Goal: Task Accomplishment & Management: Complete application form

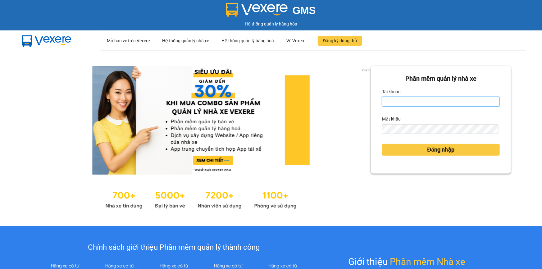
click at [448, 99] on input "Tài khoản" at bounding box center [441, 102] width 118 height 10
type input "trung.minhtam"
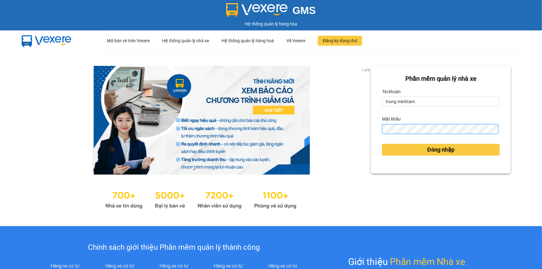
click at [382, 144] on button "Đăng nhập" at bounding box center [441, 150] width 118 height 12
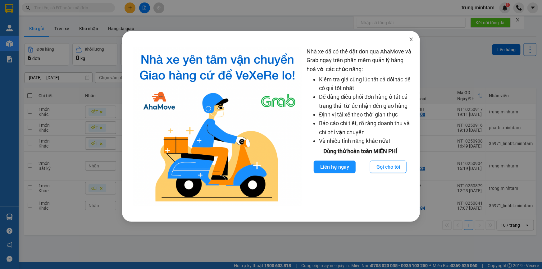
click at [412, 39] on icon "close" at bounding box center [411, 39] width 5 height 5
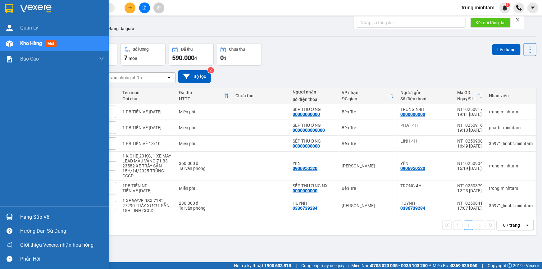
click at [31, 217] on div "Hàng sắp về" at bounding box center [62, 217] width 84 height 9
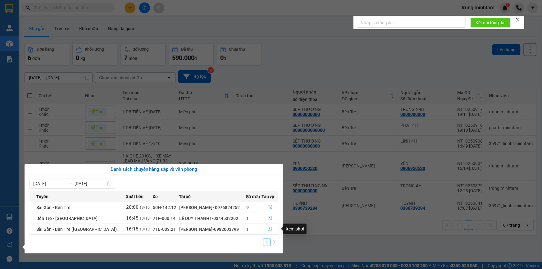
click at [269, 229] on icon "file-done" at bounding box center [270, 229] width 4 height 4
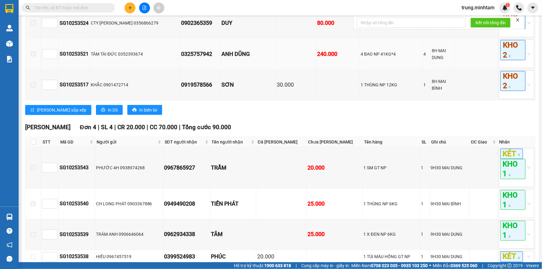
scroll to position [418, 0]
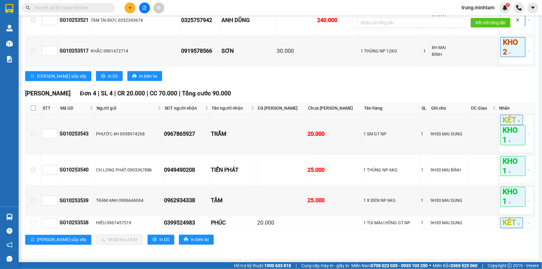
click at [34, 109] on input "checkbox" at bounding box center [33, 108] width 5 height 5
checkbox input "true"
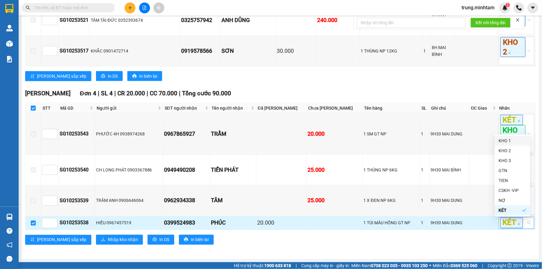
click at [524, 225] on div "KÉT" at bounding box center [516, 223] width 35 height 12
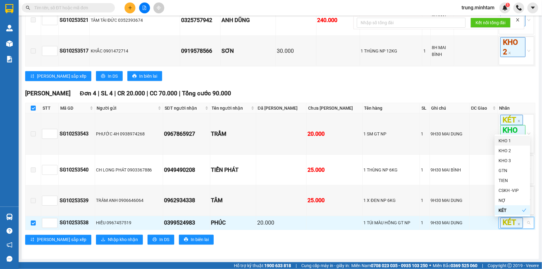
click at [508, 142] on div "KHO 1" at bounding box center [513, 140] width 28 height 7
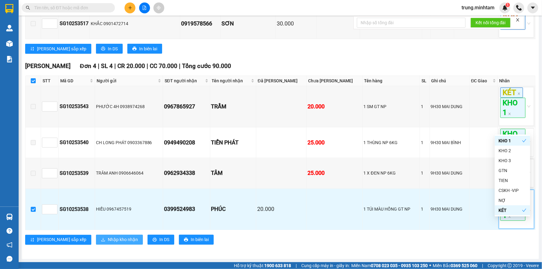
scroll to position [446, 0]
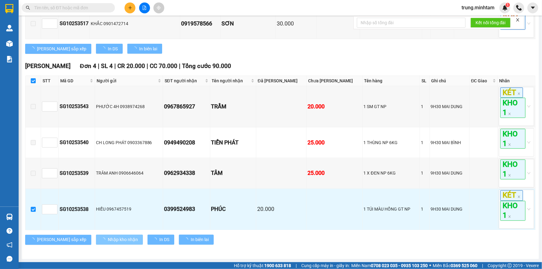
click at [108, 238] on span "Nhập kho nhận" at bounding box center [123, 240] width 30 height 7
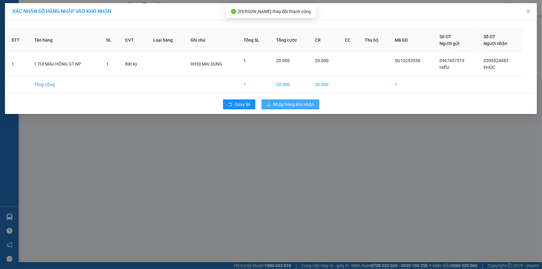
click at [283, 106] on span "Nhập hàng kho nhận" at bounding box center [294, 104] width 41 height 7
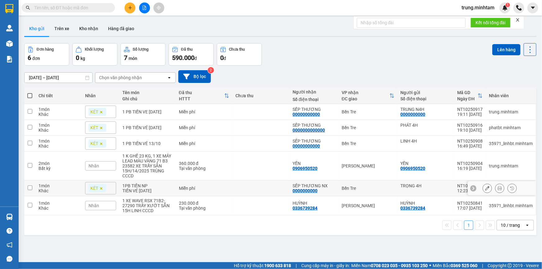
click at [225, 194] on td "Miễn phí" at bounding box center [204, 189] width 57 height 16
checkbox input "true"
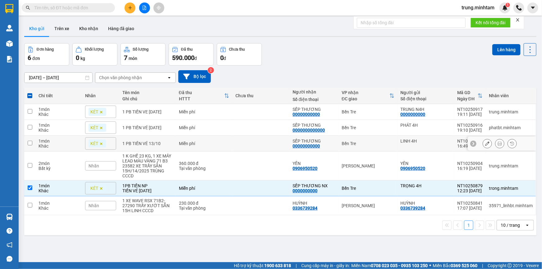
click at [239, 145] on td at bounding box center [260, 144] width 57 height 16
checkbox input "true"
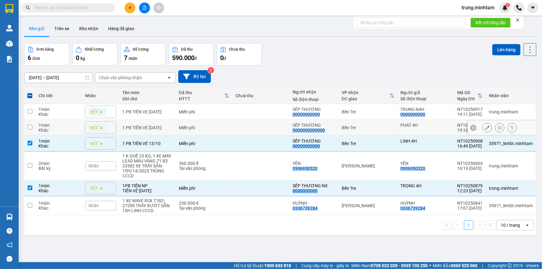
click at [239, 131] on td at bounding box center [260, 128] width 57 height 16
checkbox input "true"
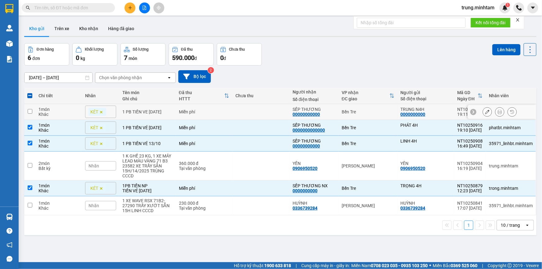
click at [241, 111] on td at bounding box center [260, 112] width 57 height 16
checkbox input "true"
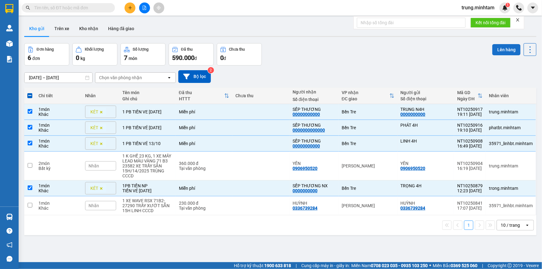
click at [503, 52] on button "Lên hàng" at bounding box center [507, 49] width 28 height 11
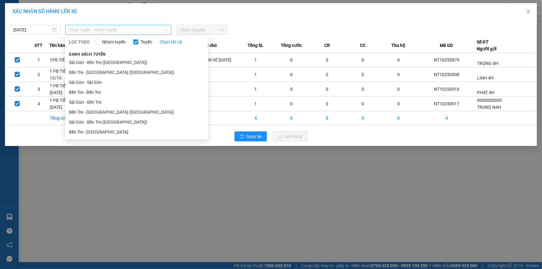
click at [89, 30] on span "Chọn tuyến - nhóm tuyến" at bounding box center [118, 29] width 99 height 9
click at [97, 102] on li "Sài Gòn - Bến Tre" at bounding box center [136, 102] width 143 height 10
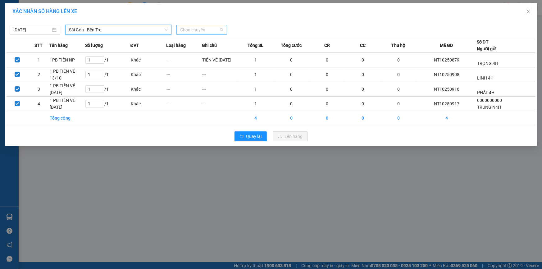
click at [192, 32] on span "Chọn chuyến" at bounding box center [201, 29] width 43 height 9
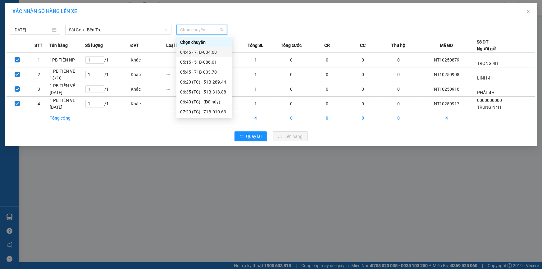
click at [205, 52] on div "04:45 - 71B-004.68" at bounding box center [204, 52] width 48 height 7
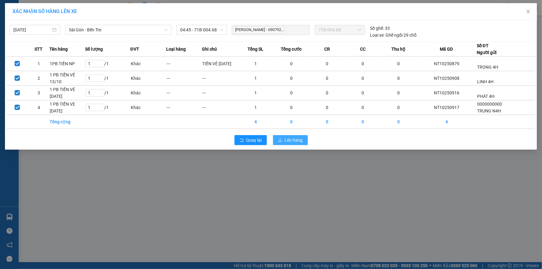
click at [287, 140] on span "Lên hàng" at bounding box center [294, 140] width 18 height 7
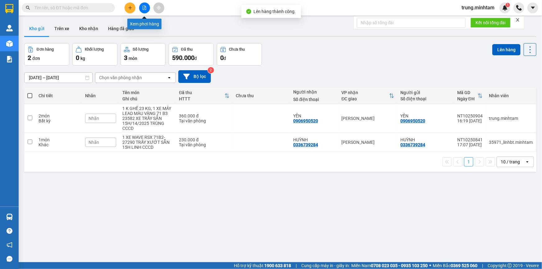
click at [143, 9] on icon "file-add" at bounding box center [144, 8] width 4 height 4
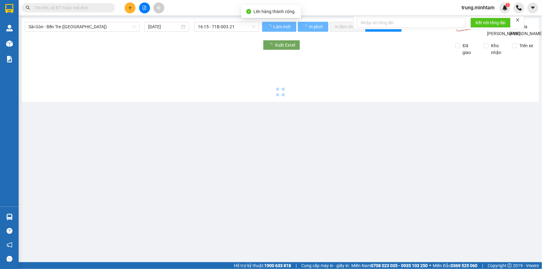
type input "14/10/2025"
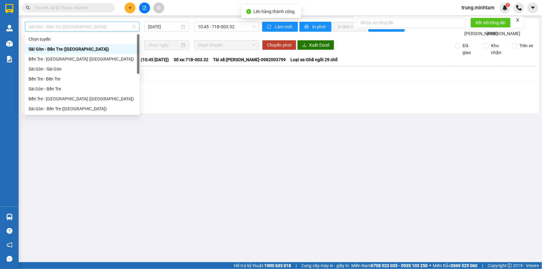
click at [97, 27] on span "Sài Gòn - Bến Tre (CN)" at bounding box center [82, 26] width 107 height 9
click at [53, 85] on div "Sài Gòn - Bến Tre" at bounding box center [82, 88] width 107 height 7
type input "14/10/2025"
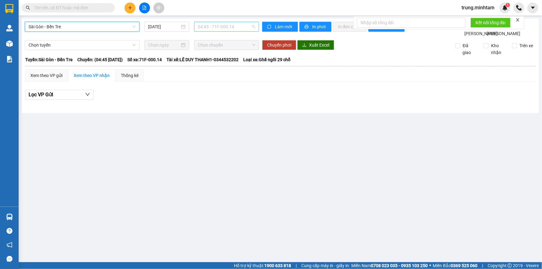
click at [211, 28] on span "04:45 - 71F-000.14" at bounding box center [227, 26] width 58 height 9
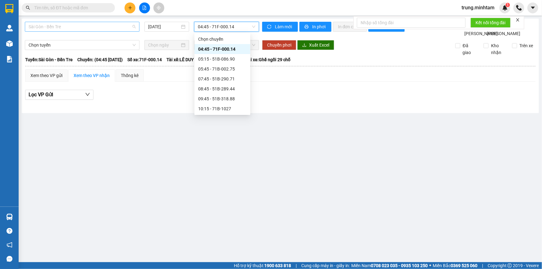
click at [91, 30] on span "Sài Gòn - Bến Tre" at bounding box center [82, 26] width 107 height 9
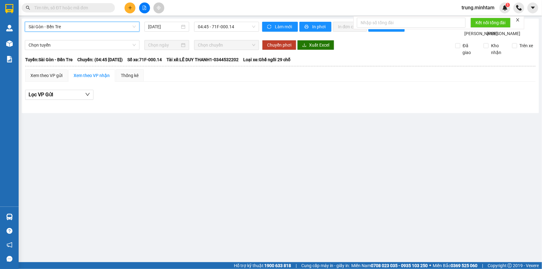
click at [178, 141] on main "Sài Gòn - Bến Tre Sài Gòn - Bến Tre 14/10/2025 04:45 - 71F-000.14 Làm mới In ph…" at bounding box center [271, 131] width 542 height 262
click at [84, 6] on input "text" at bounding box center [70, 7] width 73 height 7
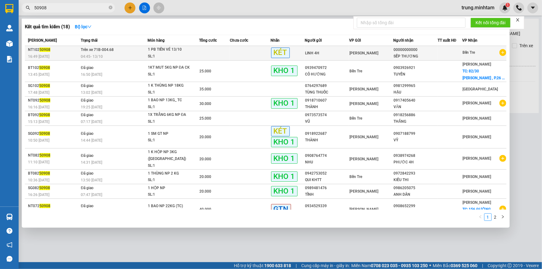
type input "50908"
click at [125, 53] on div "04:45 - 13/10" at bounding box center [114, 56] width 66 height 7
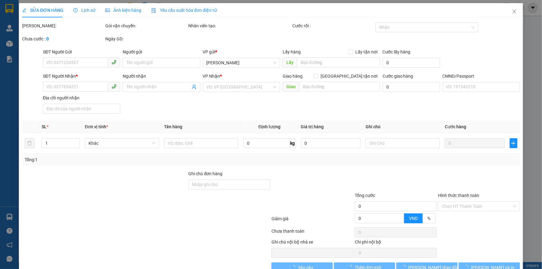
type input "LINH 4H"
type input "00000000000"
type input "SẾP THƯƠNG"
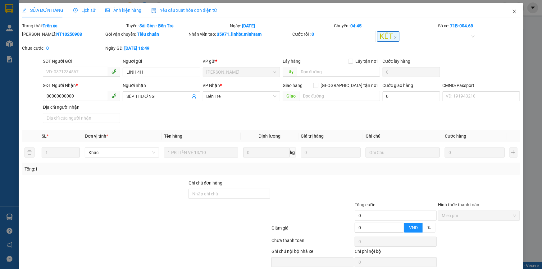
click at [512, 12] on icon "close" at bounding box center [514, 11] width 5 height 5
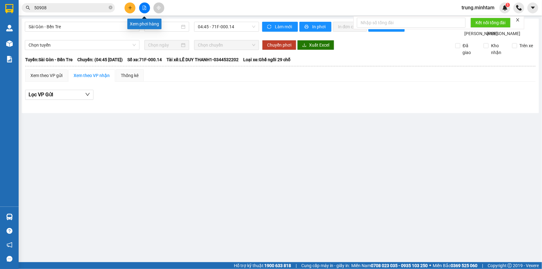
click at [144, 8] on icon "file-add" at bounding box center [144, 8] width 4 height 4
click at [179, 24] on input "14/10/2025" at bounding box center [164, 26] width 32 height 7
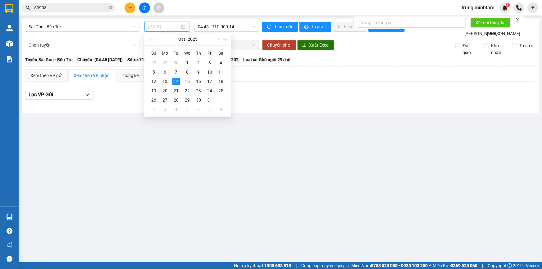
click at [165, 82] on div "13" at bounding box center [164, 81] width 7 height 7
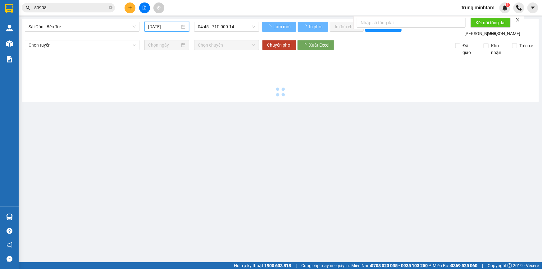
type input "13/10/2025"
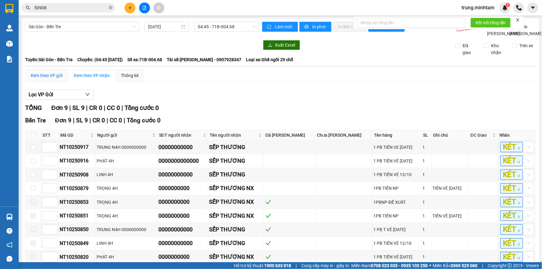
click at [52, 79] on div "Xem theo VP gửi" at bounding box center [46, 75] width 32 height 7
click at [31, 138] on input "checkbox" at bounding box center [33, 135] width 5 height 5
checkbox input "true"
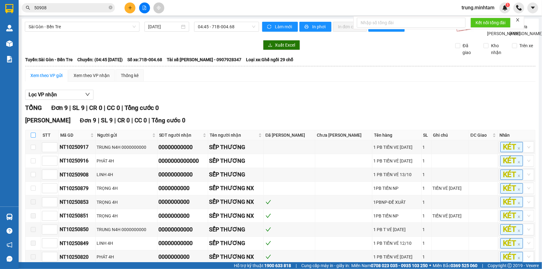
checkbox input "true"
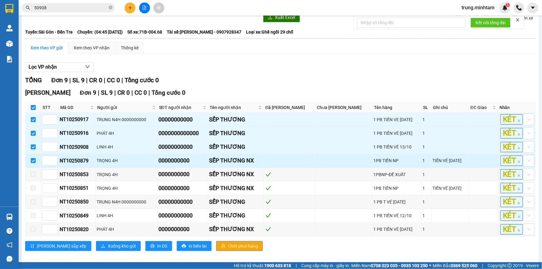
scroll to position [39, 0]
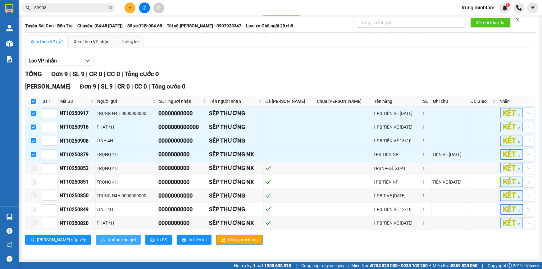
click at [108, 241] on span "Xuống kho gửi" at bounding box center [122, 240] width 28 height 7
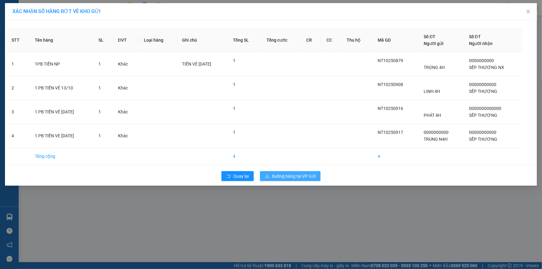
click at [292, 178] on span "Xuống hàng tại VP Gửi" at bounding box center [294, 176] width 44 height 7
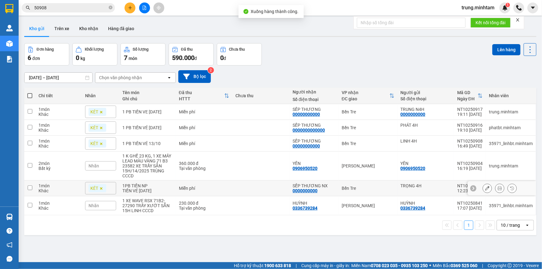
drag, startPoint x: 235, startPoint y: 191, endPoint x: 343, endPoint y: 196, distance: 108.3
click at [236, 191] on td at bounding box center [260, 189] width 57 height 16
checkbox input "true"
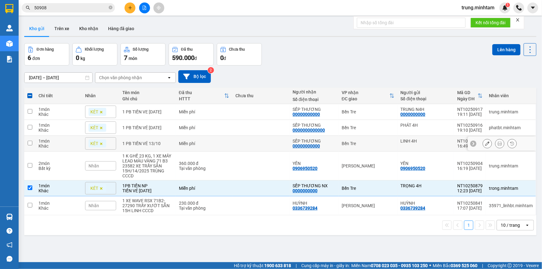
drag, startPoint x: 201, startPoint y: 145, endPoint x: 200, endPoint y: 134, distance: 10.9
click at [201, 144] on div "Miễn phí" at bounding box center [204, 143] width 50 height 5
checkbox input "true"
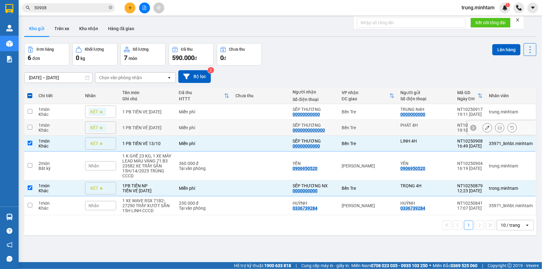
drag, startPoint x: 200, startPoint y: 131, endPoint x: 201, endPoint y: 122, distance: 9.1
click at [200, 128] on td "Miễn phí" at bounding box center [204, 128] width 57 height 16
checkbox input "true"
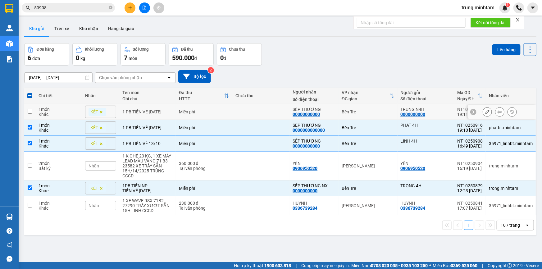
click at [202, 112] on div "Miễn phí" at bounding box center [204, 111] width 50 height 5
checkbox input "true"
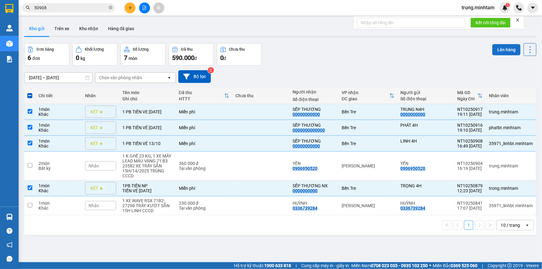
click at [504, 50] on button "Lên hàng" at bounding box center [507, 49] width 28 height 11
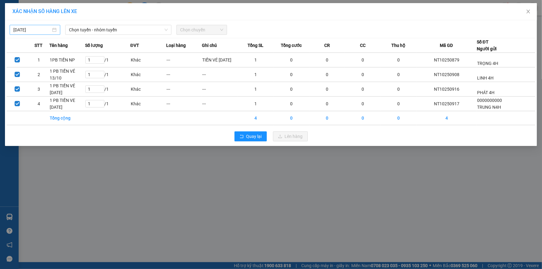
click at [47, 29] on input "13/10/2025" at bounding box center [32, 29] width 38 height 7
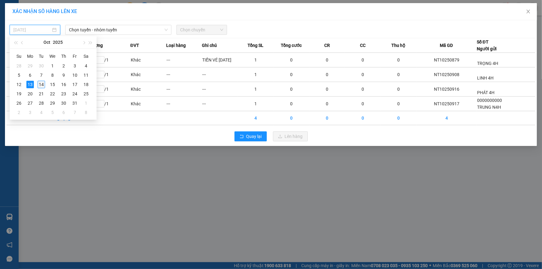
click at [43, 85] on div "14" at bounding box center [41, 84] width 7 height 7
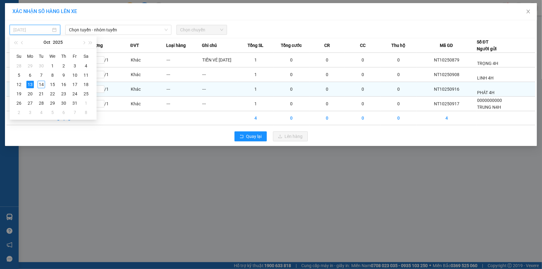
type input "14/10/2025"
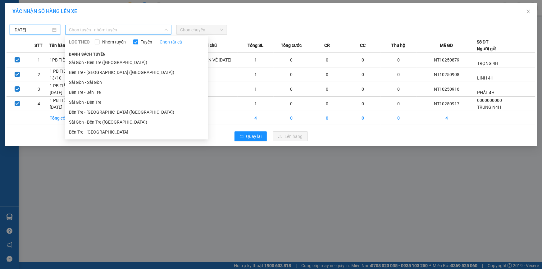
click at [118, 30] on span "Chọn tuyến - nhóm tuyến" at bounding box center [118, 29] width 99 height 9
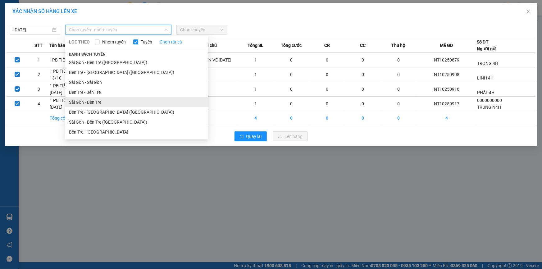
click at [90, 103] on li "Sài Gòn - Bến Tre" at bounding box center [136, 102] width 143 height 10
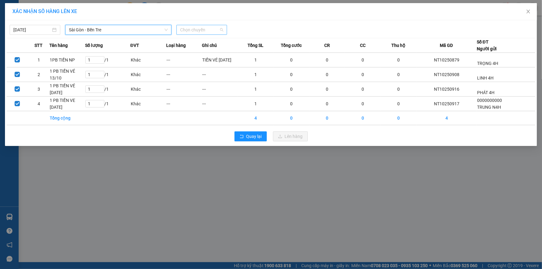
click at [188, 31] on span "Chọn chuyến" at bounding box center [201, 29] width 43 height 9
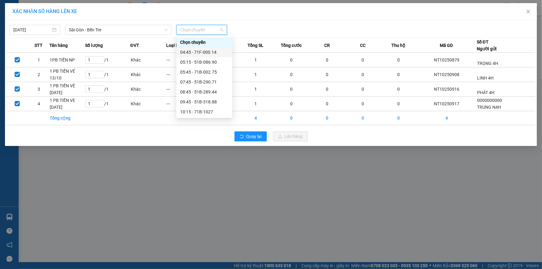
click at [207, 51] on div "04:45 - 71F-000.14" at bounding box center [204, 52] width 48 height 7
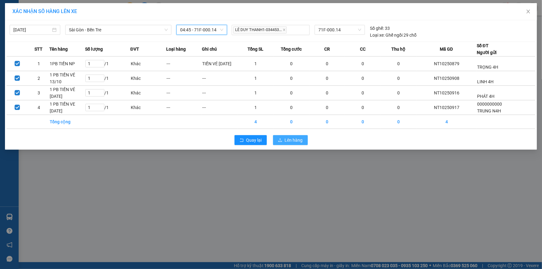
click at [295, 141] on span "Lên hàng" at bounding box center [294, 140] width 18 height 7
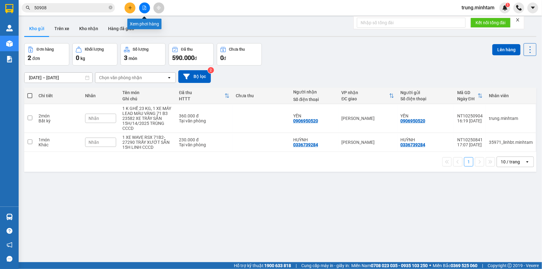
click at [144, 9] on icon "file-add" at bounding box center [144, 8] width 4 height 4
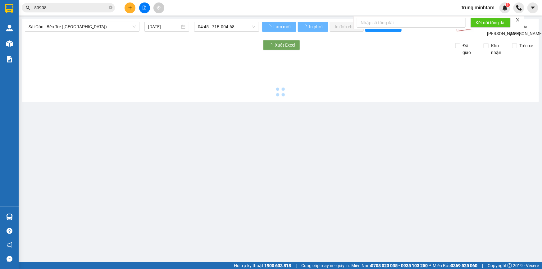
type input "14/10/2025"
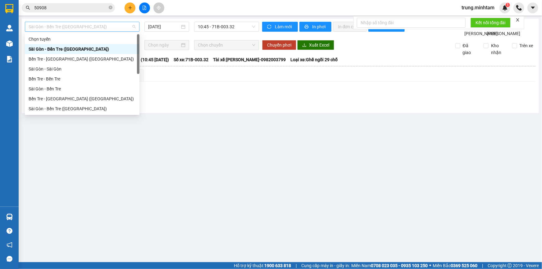
click at [88, 28] on span "Sài Gòn - Bến Tre (CN)" at bounding box center [82, 26] width 107 height 9
click at [56, 88] on div "Sài Gòn - Bến Tre" at bounding box center [82, 88] width 107 height 7
type input "14/10/2025"
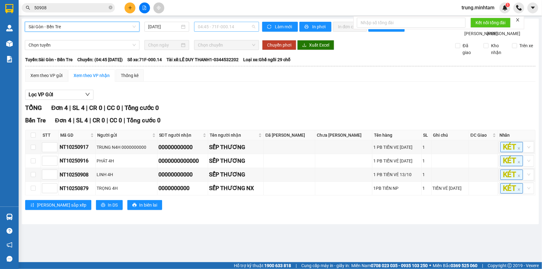
click at [207, 26] on span "04:45 - 71F-000.14" at bounding box center [227, 26] width 58 height 9
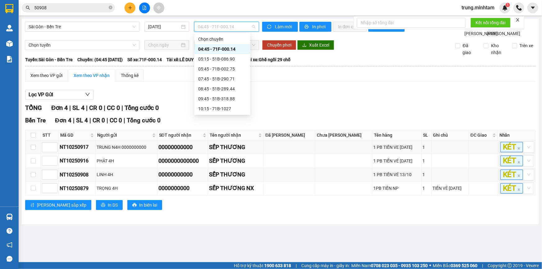
click at [220, 50] on div "04:45 - 71F-000.14" at bounding box center [222, 49] width 48 height 7
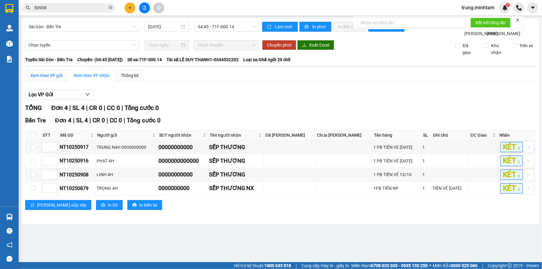
click at [44, 79] on div "Xem theo VP gửi" at bounding box center [46, 75] width 32 height 7
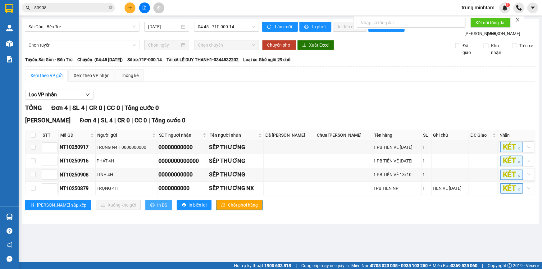
click at [157, 209] on span "In DS" at bounding box center [162, 205] width 10 height 7
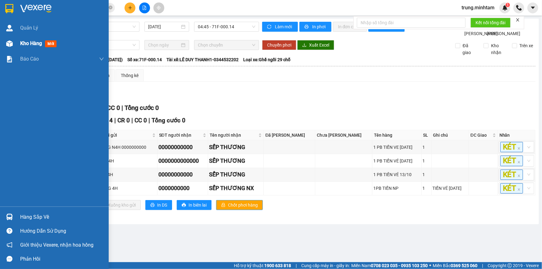
click at [41, 43] on span "Kho hàng" at bounding box center [31, 43] width 22 height 6
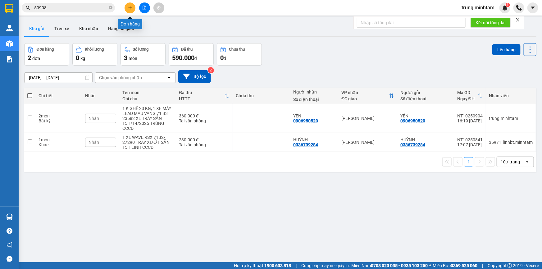
click at [131, 8] on icon "plus" at bounding box center [130, 8] width 4 height 4
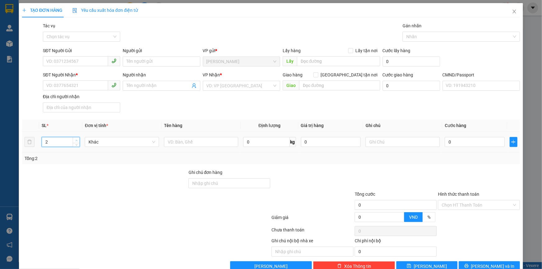
click at [76, 140] on icon "up" at bounding box center [77, 141] width 2 height 2
type input "4"
click at [76, 140] on icon "up" at bounding box center [77, 141] width 2 height 2
drag, startPoint x: 189, startPoint y: 143, endPoint x: 193, endPoint y: 140, distance: 4.6
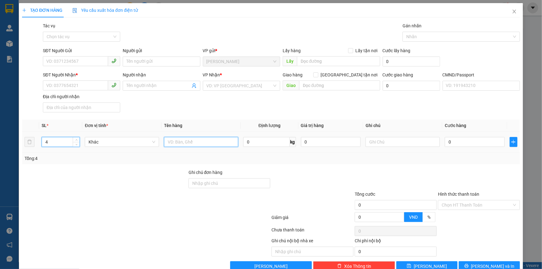
click at [191, 141] on input "text" at bounding box center [201, 142] width 74 height 10
type input "4 THÙNG 1/11/21/21 KG NP ("
click at [76, 144] on icon "down" at bounding box center [77, 144] width 2 height 2
type input "1"
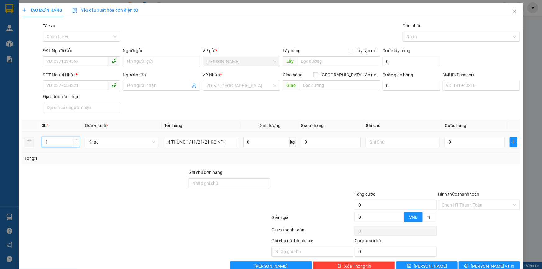
click at [76, 144] on icon "down" at bounding box center [77, 144] width 2 height 2
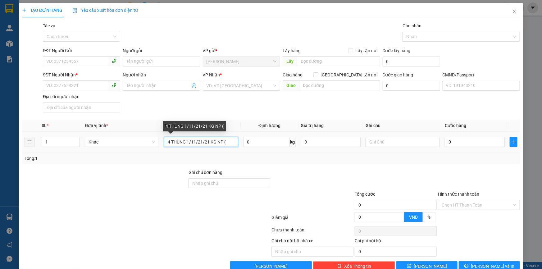
drag, startPoint x: 194, startPoint y: 142, endPoint x: 214, endPoint y: 143, distance: 19.3
click at [214, 143] on input "4 THÙNG 1/11/21/21 KG NP (" at bounding box center [201, 142] width 74 height 10
click at [186, 141] on input "4 THÙNG 1/11 NP (" at bounding box center [201, 142] width 74 height 10
drag, startPoint x: 169, startPoint y: 141, endPoint x: 166, endPoint y: 140, distance: 3.2
click at [166, 140] on input "4 THÙNG 11 NP (" at bounding box center [201, 142] width 74 height 10
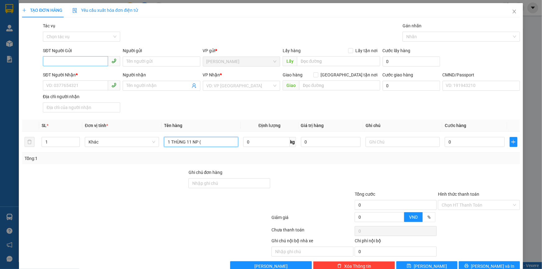
type input "1 THÙNG 11 NP ("
click at [68, 60] on input "SĐT Người Gửi" at bounding box center [75, 61] width 65 height 10
type input "0973423767"
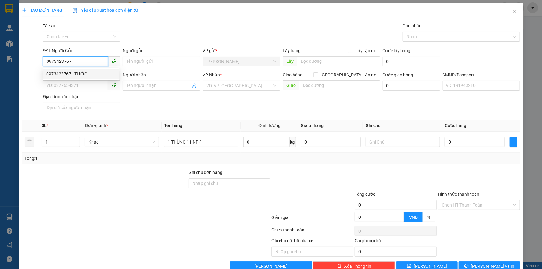
click at [81, 75] on div "0973423767 - TƯỚC" at bounding box center [80, 74] width 69 height 7
type input "TƯỚC"
type input "0934449236"
type input "VY"
type input "0973423767"
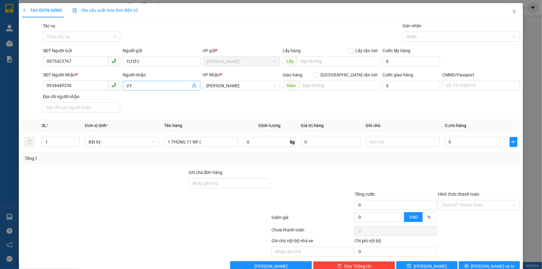
click at [192, 86] on icon "user-add" at bounding box center [194, 86] width 4 height 5
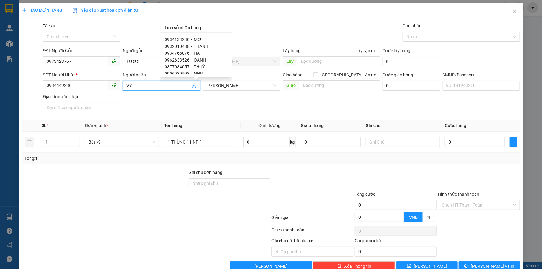
scroll to position [120, 0]
click at [89, 88] on input "0934449236" at bounding box center [75, 86] width 65 height 10
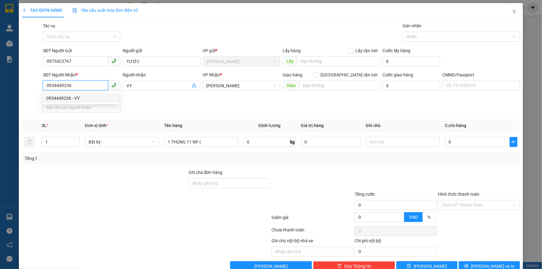
click at [89, 88] on input "0934449236" at bounding box center [75, 86] width 65 height 10
type input "0984969690"
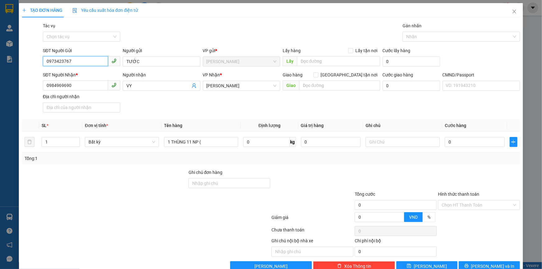
drag, startPoint x: 70, startPoint y: 60, endPoint x: 44, endPoint y: 60, distance: 25.8
click at [44, 60] on input "0973423767" at bounding box center [75, 61] width 65 height 10
click at [143, 86] on input "VY" at bounding box center [159, 85] width 64 height 7
type input "V"
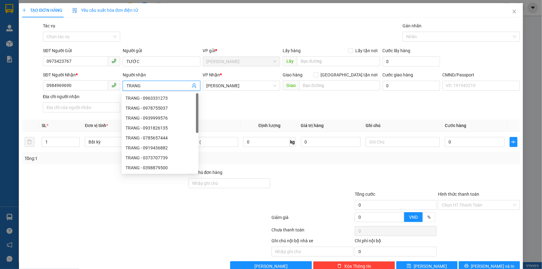
type input "TRANG"
click at [247, 104] on div "SĐT Người Nhận * 0984969690 Người nhận TRANG VP Nhận * Hồ Chí Minh Giao hàng Gi…" at bounding box center [282, 93] width 480 height 44
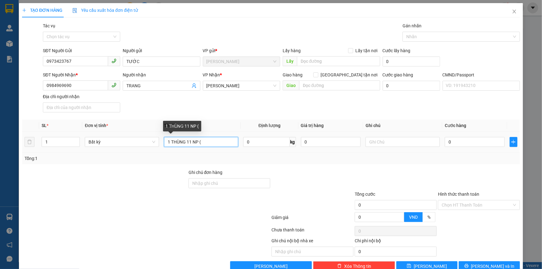
click at [207, 142] on input "1 THÙNG 11 NP (" at bounding box center [201, 142] width 74 height 10
type input "1 THÙNG 11 KG NP(TC)"
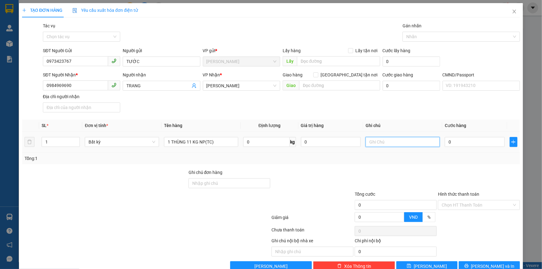
click at [378, 140] on input "text" at bounding box center [403, 142] width 74 height 10
type input "10H TRUNG"
type input "3"
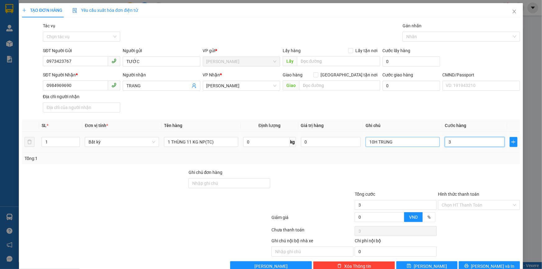
type input "30"
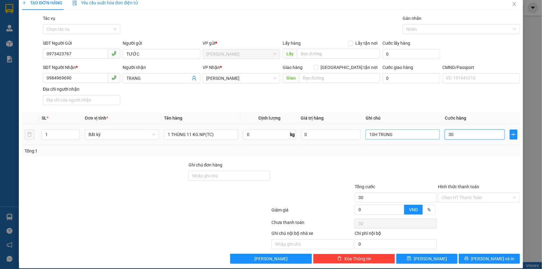
scroll to position [14, 0]
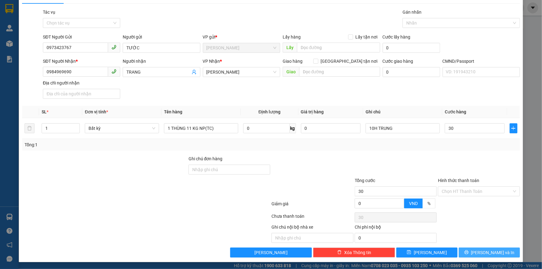
type input "30.000"
click at [480, 253] on button "Lưu và In" at bounding box center [489, 253] width 61 height 10
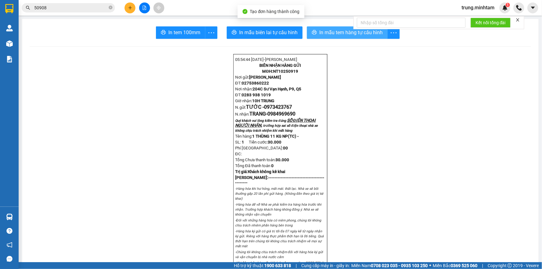
click at [339, 33] on span "In mẫu tem hàng tự cấu hình" at bounding box center [351, 33] width 63 height 8
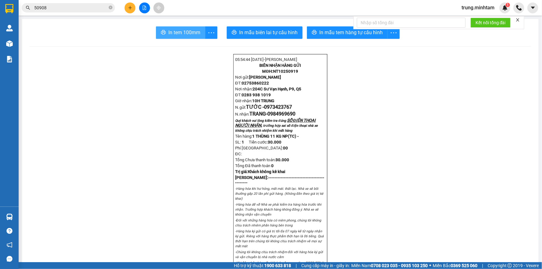
click at [191, 34] on span "In tem 100mm" at bounding box center [184, 33] width 32 height 8
click at [129, 7] on icon "plus" at bounding box center [129, 7] width 3 height 0
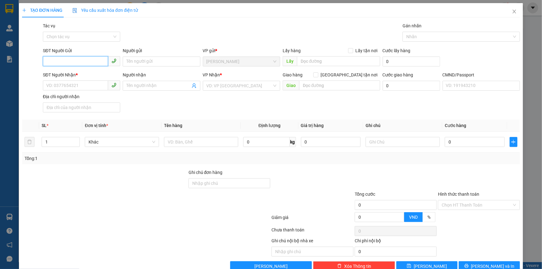
paste input "0973423767"
type input "0973423767"
click at [80, 74] on div "0973423767 - TƯỚC" at bounding box center [80, 74] width 69 height 7
type input "TƯỚC"
type input "0984969690"
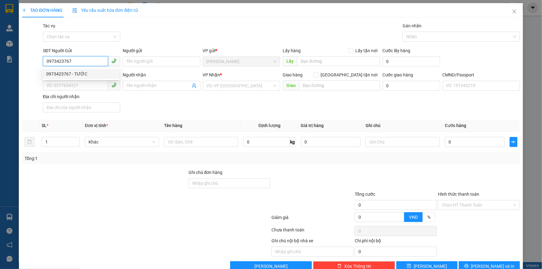
type input "TRANG"
type input "0973423767"
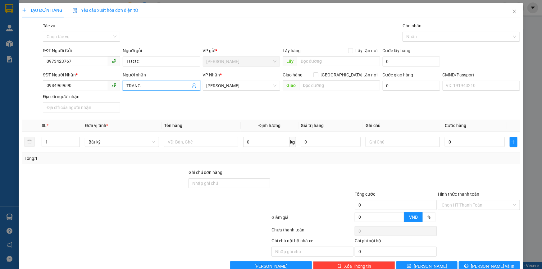
click at [192, 86] on icon "user-add" at bounding box center [194, 85] width 5 height 5
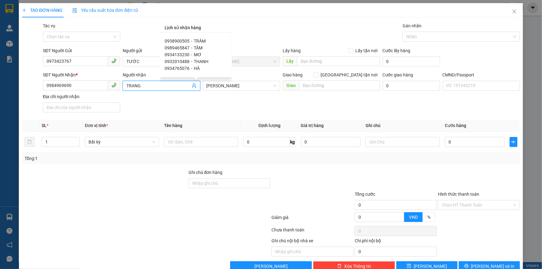
scroll to position [109, 0]
click at [196, 67] on span "HÀ" at bounding box center [197, 67] width 6 height 5
type input "0934765076"
type input "HÀ"
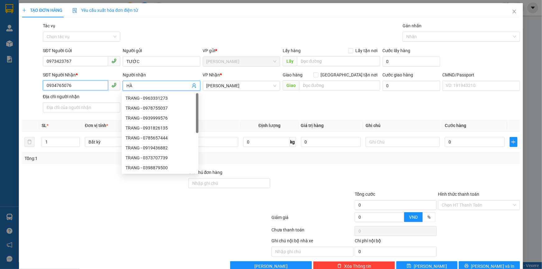
click at [79, 86] on input "0934765076" at bounding box center [75, 86] width 65 height 10
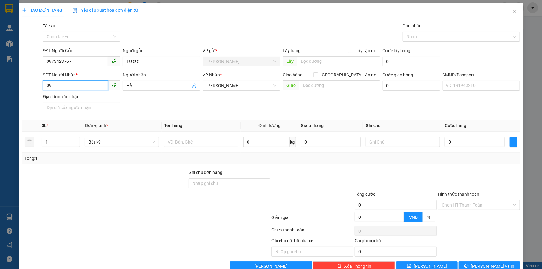
type input "0"
type input "0372420891"
click at [145, 85] on input "HÀ" at bounding box center [159, 85] width 64 height 7
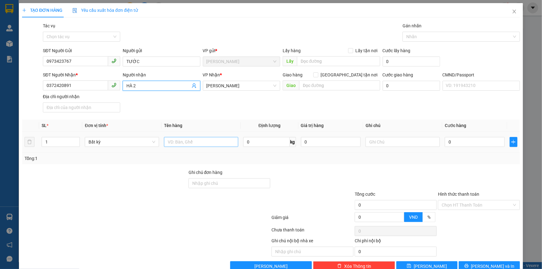
type input "HÀ 2"
click at [173, 144] on input "text" at bounding box center [201, 142] width 74 height 10
type input "1 THÙNG 11 KG NP (TC)"
click at [382, 141] on input "text" at bounding box center [403, 142] width 74 height 10
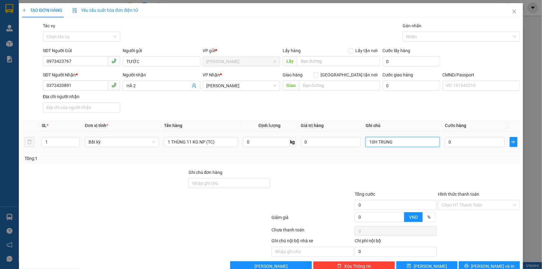
type input "10H TRUNG"
type input "3"
type input "30"
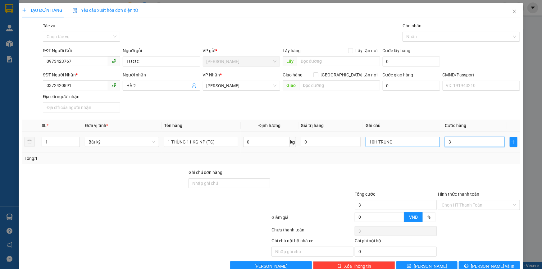
type input "30"
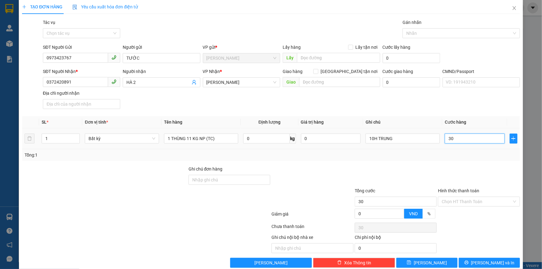
scroll to position [14, 0]
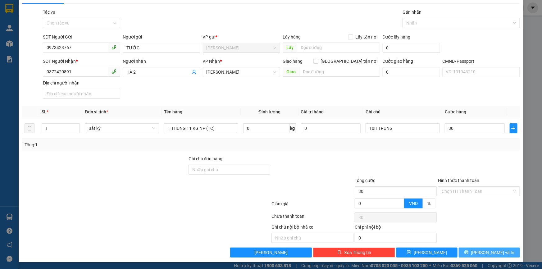
type input "30.000"
click at [469, 252] on icon "printer" at bounding box center [467, 252] width 4 height 4
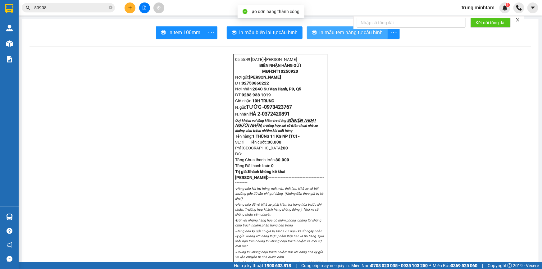
click at [349, 35] on span "In mẫu tem hàng tự cấu hình" at bounding box center [351, 33] width 63 height 8
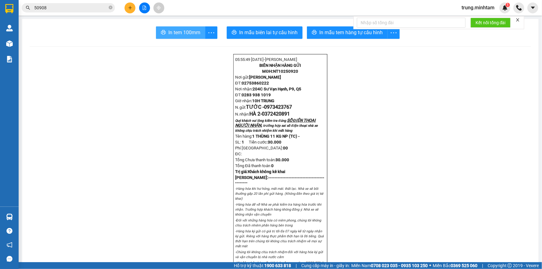
click at [177, 32] on span "In tem 100mm" at bounding box center [184, 33] width 32 height 8
click at [129, 9] on icon "plus" at bounding box center [130, 8] width 4 height 4
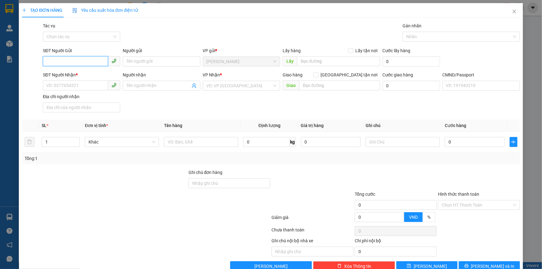
paste input "0973423767"
type input "0973423767"
click at [76, 74] on div "0973423767 - TƯỚC" at bounding box center [80, 74] width 69 height 7
type input "TƯỚC"
type input "0372420891"
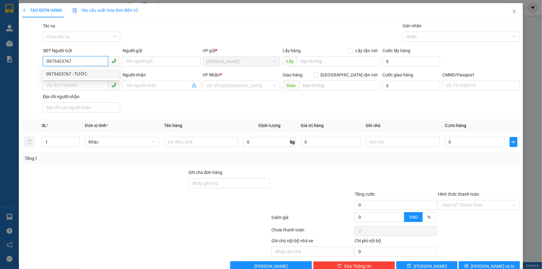
type input "HÀ 2"
type input "0973423767"
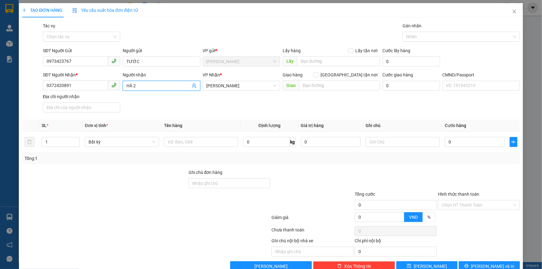
click at [193, 85] on icon "user-add" at bounding box center [194, 85] width 5 height 5
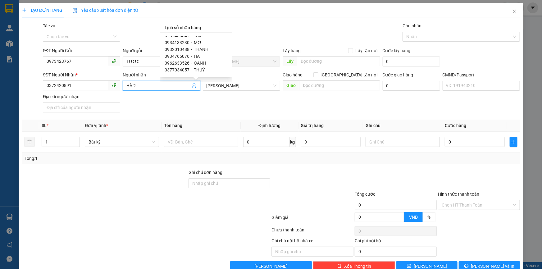
scroll to position [134, 0]
click at [199, 64] on span "THUÝ" at bounding box center [199, 63] width 11 height 5
type input "0377034057"
type input "THUÝ"
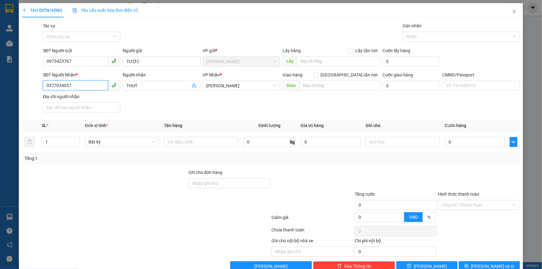
drag, startPoint x: 81, startPoint y: 86, endPoint x: 18, endPoint y: 87, distance: 62.2
click at [19, 87] on div "TẠO ĐƠN HÀNG Yêu cầu xuất hóa đơn điện tử Transit Pickup Surcharge Ids Transit …" at bounding box center [271, 139] width 504 height 273
type input "0908298494"
click at [149, 82] on input "THUÝ" at bounding box center [159, 85] width 64 height 7
click at [168, 143] on input "text" at bounding box center [201, 142] width 74 height 10
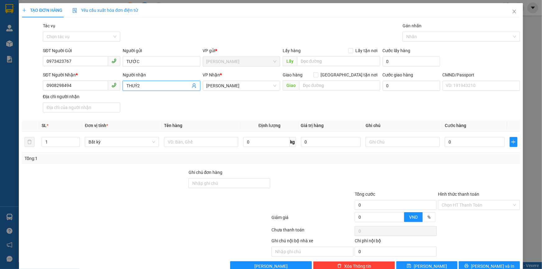
click at [136, 85] on input "THUÝ2" at bounding box center [159, 85] width 64 height 7
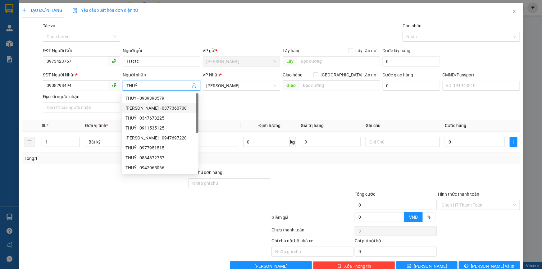
type input "THUÝ"
click at [226, 110] on div "SĐT Người Nhận * 0908298494 Người nhận THUÝ VP Nhận * Hồ Chí Minh Giao hàng Gia…" at bounding box center [282, 93] width 480 height 44
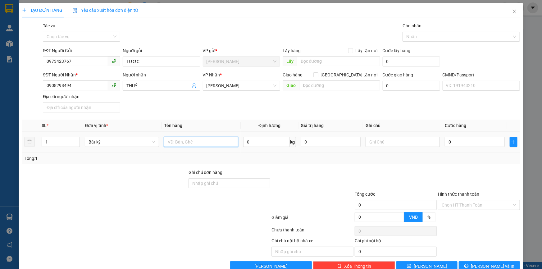
click at [216, 141] on input "text" at bounding box center [201, 142] width 74 height 10
type input "1 THÙNG 21 KG NP (TC)"
drag, startPoint x: 398, startPoint y: 141, endPoint x: 402, endPoint y: 138, distance: 5.1
click at [399, 141] on input "text" at bounding box center [403, 142] width 74 height 10
type input "10H TRUNG"
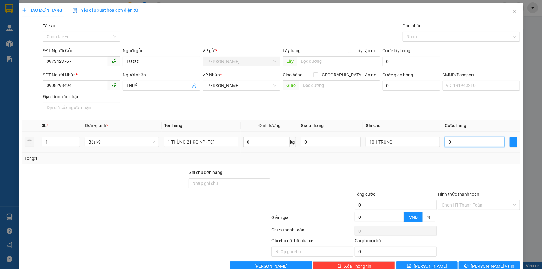
type input "4"
type input "40"
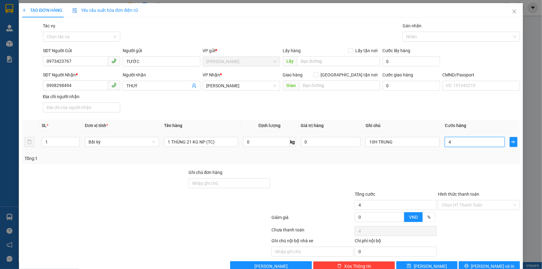
type input "40"
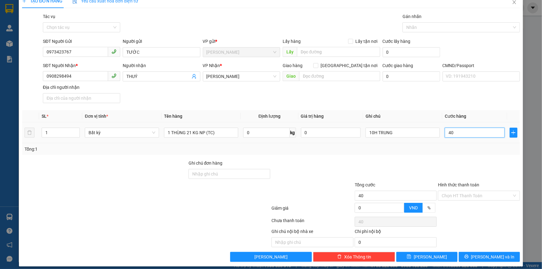
scroll to position [14, 0]
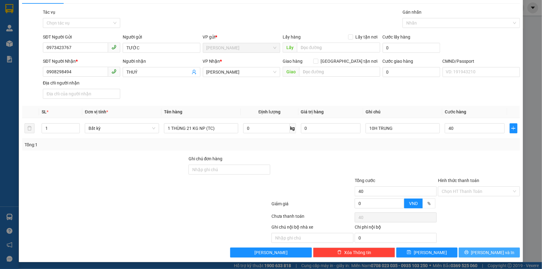
type input "40.000"
click at [482, 252] on span "Lưu và In" at bounding box center [494, 252] width 44 height 7
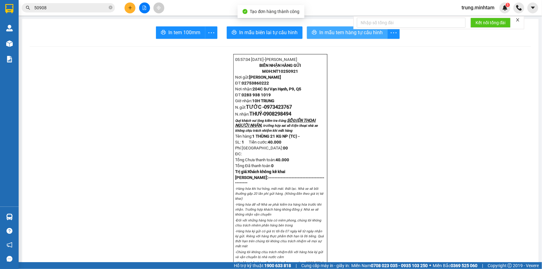
click at [339, 34] on span "In mẫu tem hàng tự cấu hình" at bounding box center [351, 33] width 63 height 8
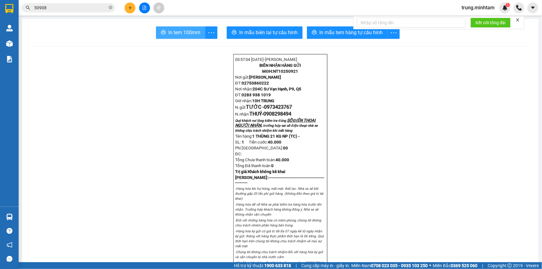
click at [182, 34] on span "In tem 100mm" at bounding box center [184, 33] width 32 height 8
click at [130, 9] on icon "plus" at bounding box center [130, 8] width 4 height 4
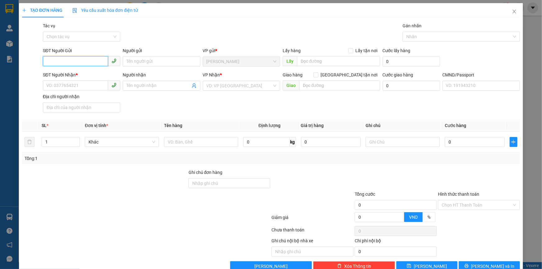
paste input "0973423767"
type input "0973423767"
click at [79, 73] on div "0973423767 - TƯỚC" at bounding box center [80, 74] width 69 height 7
type input "TƯỚC"
type input "0908298494"
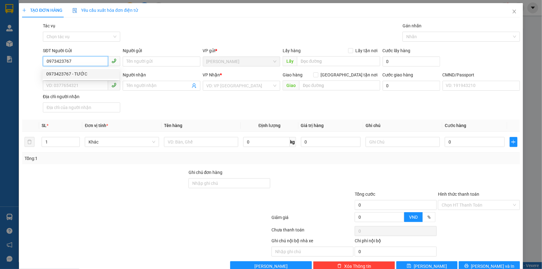
type input "THUÝ"
type input "0973423767"
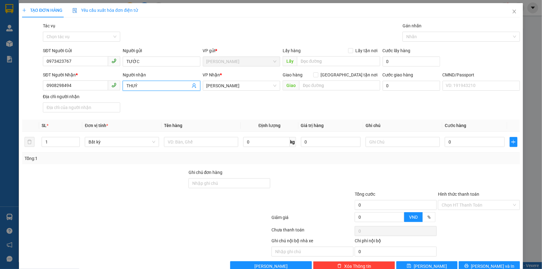
click at [192, 85] on icon "user-add" at bounding box center [194, 85] width 5 height 5
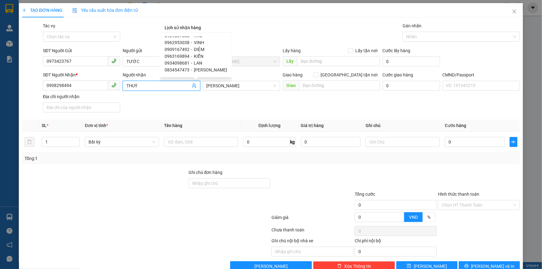
scroll to position [89, 0]
click at [195, 53] on span "KIỂN" at bounding box center [199, 53] width 10 height 5
type input "0963169894"
type input "KIỂN"
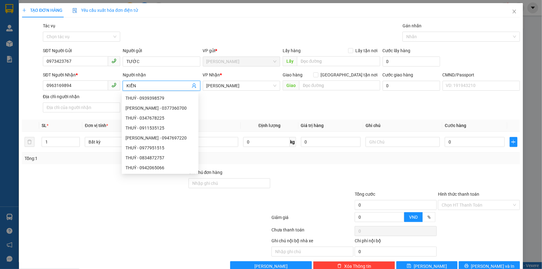
click at [212, 111] on div "SĐT Người Nhận * 0963169894 Người nhận KIỂN VP Nhận * Hồ Chí Minh Giao hàng Gia…" at bounding box center [282, 93] width 480 height 44
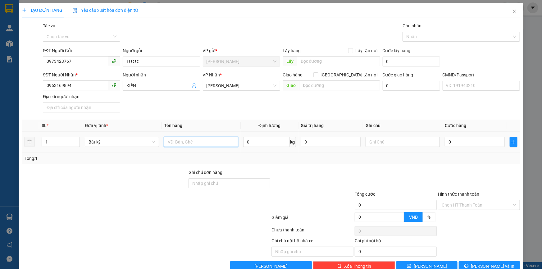
click at [218, 143] on input "text" at bounding box center [201, 142] width 74 height 10
type input "1 THÙNG 21 KG NP (TC)"
click at [382, 140] on input "text" at bounding box center [403, 142] width 74 height 10
type input "10H TRUNG"
type input "4"
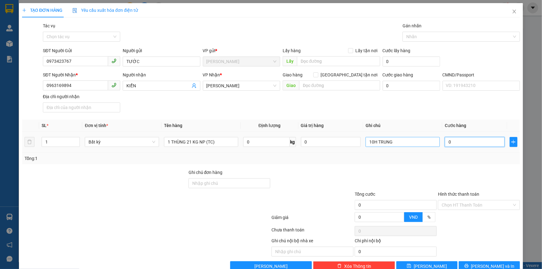
type input "4"
type input "40"
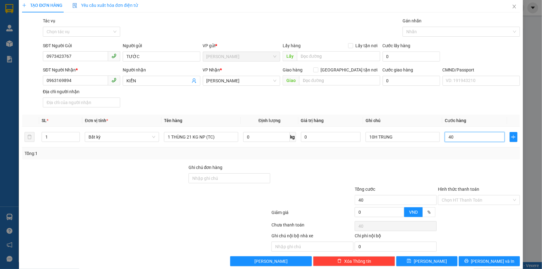
scroll to position [14, 0]
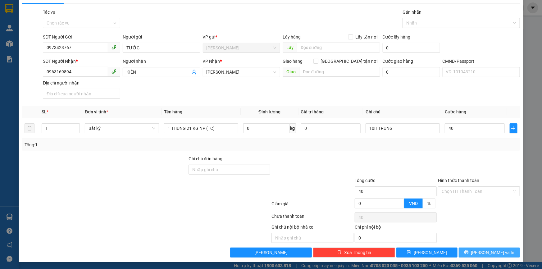
type input "40.000"
click at [489, 254] on span "Lưu và In" at bounding box center [494, 252] width 44 height 7
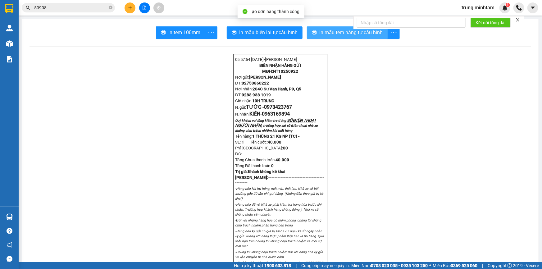
click at [321, 34] on span "In mẫu tem hàng tự cấu hình" at bounding box center [351, 33] width 63 height 8
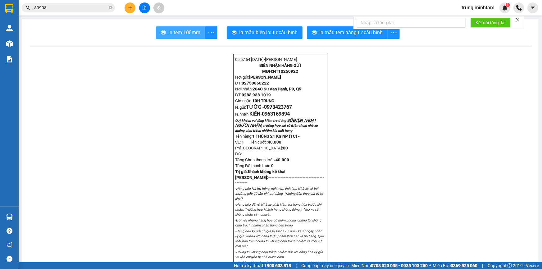
click at [177, 33] on span "In tem 100mm" at bounding box center [184, 33] width 32 height 8
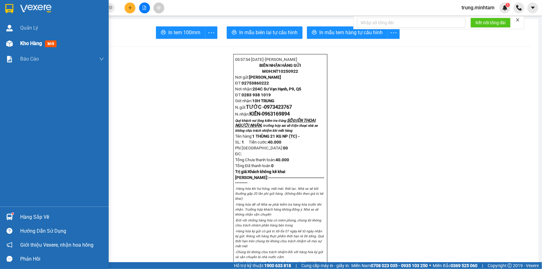
click at [35, 43] on span "Kho hàng" at bounding box center [31, 43] width 22 height 6
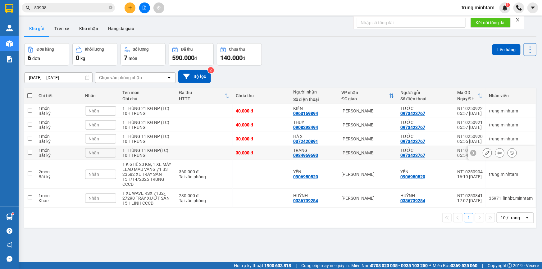
click at [270, 153] on div "30.000 đ" at bounding box center [261, 152] width 51 height 5
checkbox input "true"
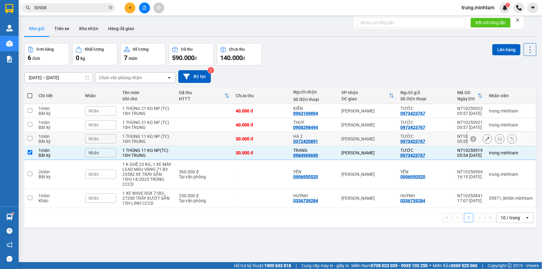
drag, startPoint x: 272, startPoint y: 138, endPoint x: 273, endPoint y: 126, distance: 11.8
click at [273, 136] on div "30.000 đ" at bounding box center [261, 138] width 51 height 5
checkbox input "true"
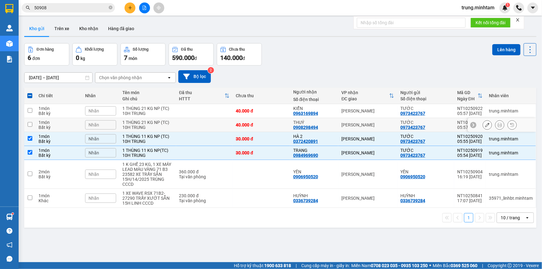
click at [273, 122] on td "40.000 đ" at bounding box center [262, 125] width 58 height 14
checkbox input "true"
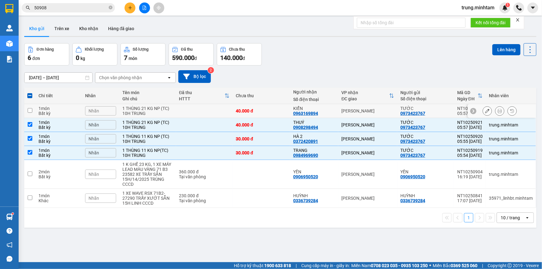
click at [271, 109] on div "40.000 đ" at bounding box center [261, 110] width 51 height 5
checkbox input "true"
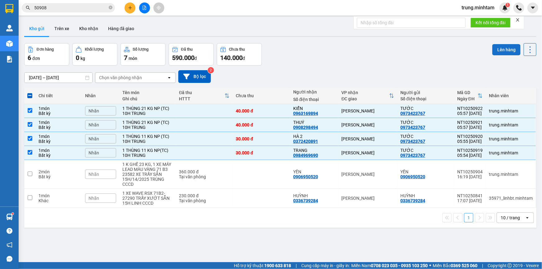
click at [504, 49] on button "Lên hàng" at bounding box center [507, 49] width 28 height 11
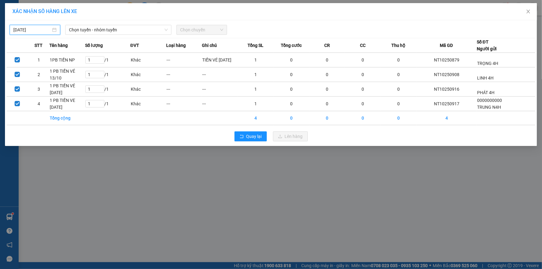
click at [43, 29] on input "13/10/2025" at bounding box center [32, 29] width 38 height 7
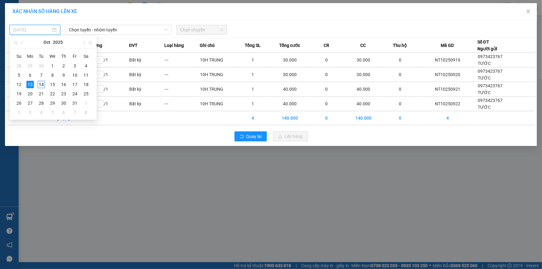
click at [41, 84] on div "14" at bounding box center [41, 84] width 7 height 7
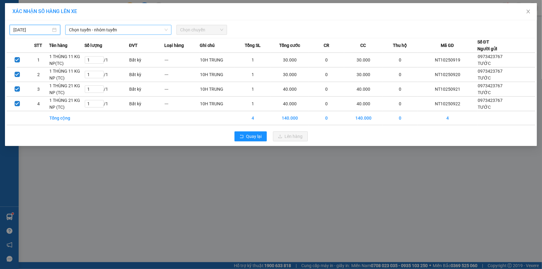
type input "14/10/2025"
click at [112, 30] on span "Chọn tuyến - nhóm tuyến" at bounding box center [118, 29] width 99 height 9
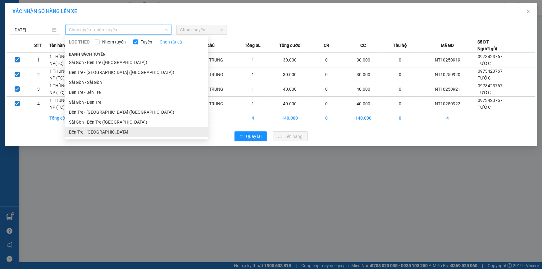
click at [94, 132] on li "Bến Tre - Sài Gòn" at bounding box center [136, 132] width 143 height 10
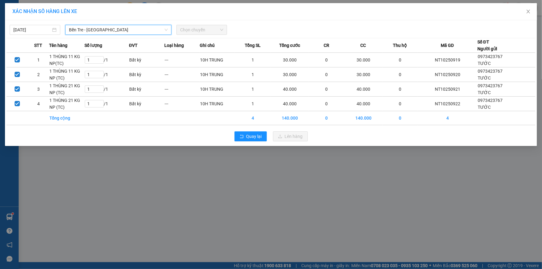
click at [206, 28] on span "Chọn chuyến" at bounding box center [201, 29] width 43 height 9
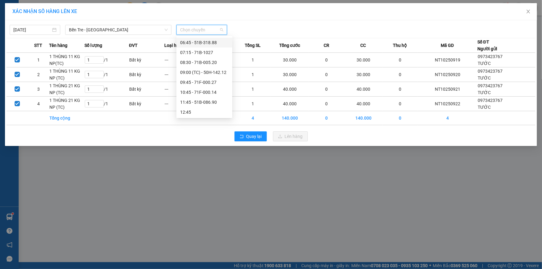
scroll to position [29, 0]
drag, startPoint x: 228, startPoint y: 74, endPoint x: 228, endPoint y: 70, distance: 4.7
click at [228, 70] on div "09:00 (TC) - 50H-142.12" at bounding box center [205, 73] width 56 height 10
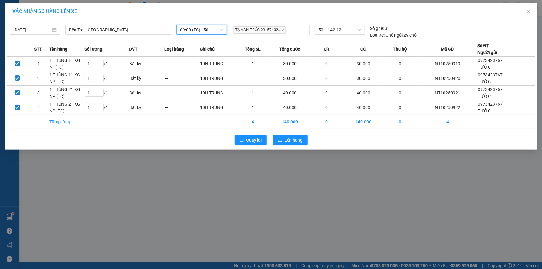
click at [195, 29] on span "09:00 (TC) - 50H-142.12" at bounding box center [201, 29] width 43 height 9
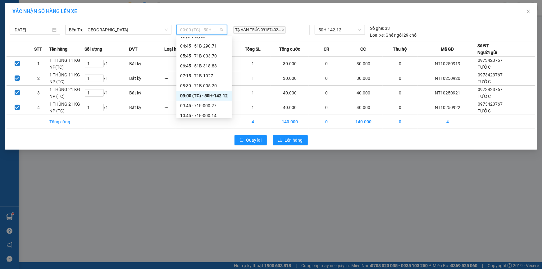
scroll to position [0, 0]
click at [208, 61] on div "05:45 - 71B-003.70" at bounding box center [204, 62] width 48 height 7
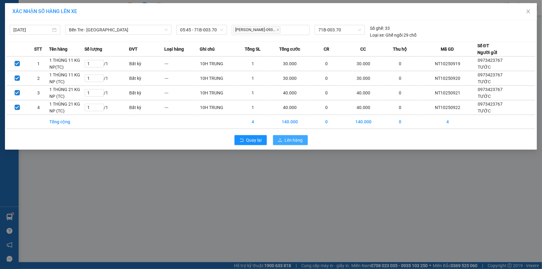
click at [289, 140] on span "Lên hàng" at bounding box center [294, 140] width 18 height 7
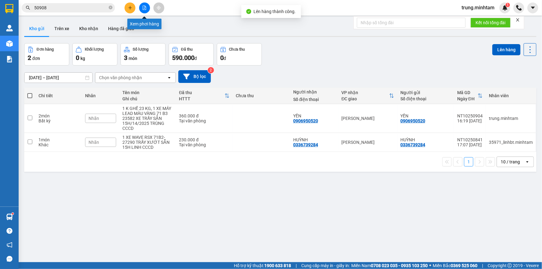
click at [144, 7] on icon "file-add" at bounding box center [144, 8] width 3 height 4
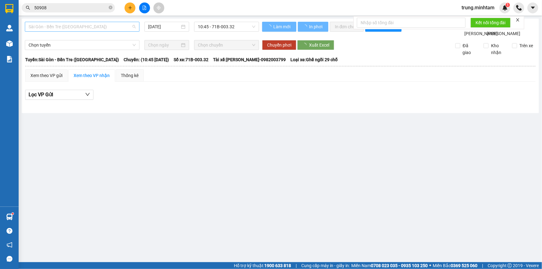
click at [85, 25] on span "Sài Gòn - Bến Tre (CN)" at bounding box center [82, 26] width 107 height 9
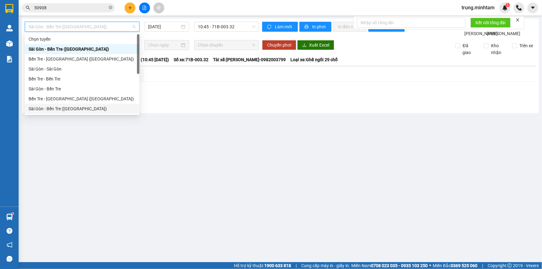
scroll to position [10, 0]
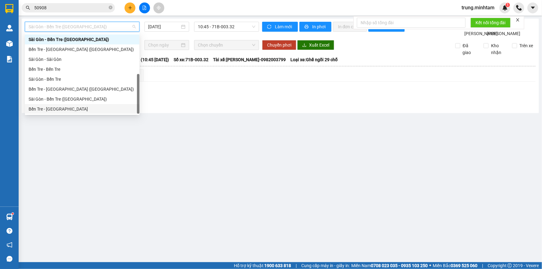
click at [56, 109] on div "Bến Tre - Sài Gòn" at bounding box center [82, 109] width 107 height 7
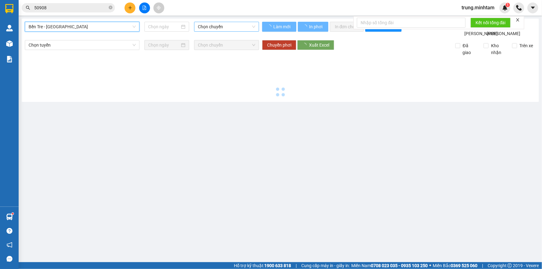
type input "14/10/2025"
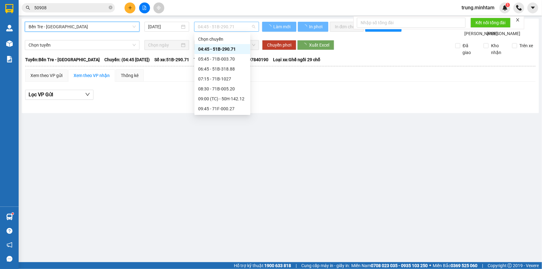
click at [208, 26] on span "04:45 - 51B-290.71" at bounding box center [227, 26] width 58 height 9
click at [229, 59] on div "05:45 - 71B-003.70" at bounding box center [222, 59] width 48 height 7
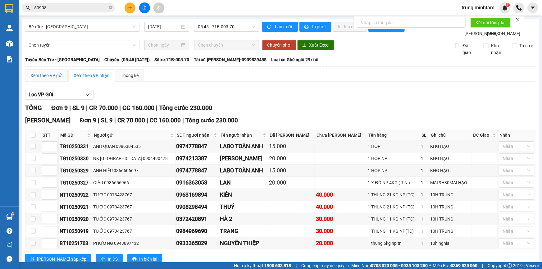
click at [50, 79] on div "Xem theo VP gửi" at bounding box center [46, 75] width 32 height 7
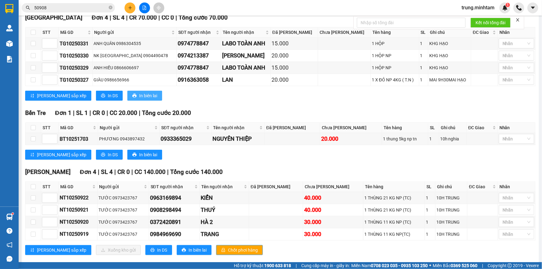
scroll to position [118, 0]
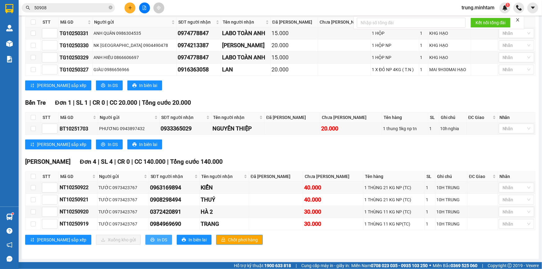
click at [157, 240] on span "In DS" at bounding box center [162, 240] width 10 height 7
click at [145, 9] on icon "file-add" at bounding box center [144, 8] width 4 height 4
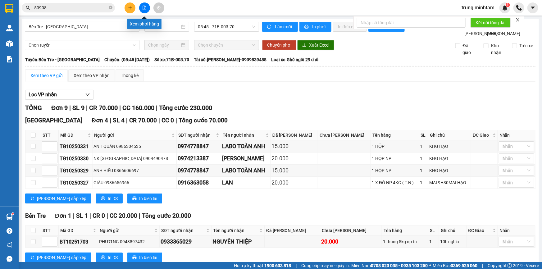
click at [146, 7] on icon "file-add" at bounding box center [144, 8] width 4 height 4
click at [110, 27] on span "Bến Tre - Sài Gòn" at bounding box center [82, 26] width 107 height 9
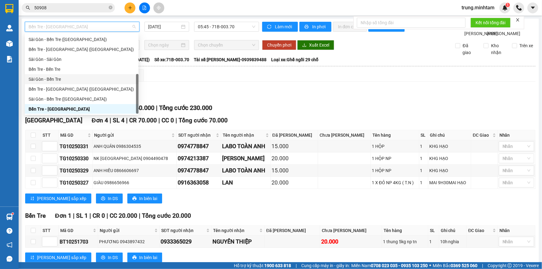
click at [53, 80] on div "Sài Gòn - Bến Tre" at bounding box center [82, 79] width 106 height 7
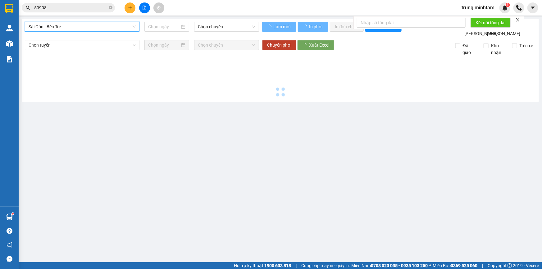
type input "14/10/2025"
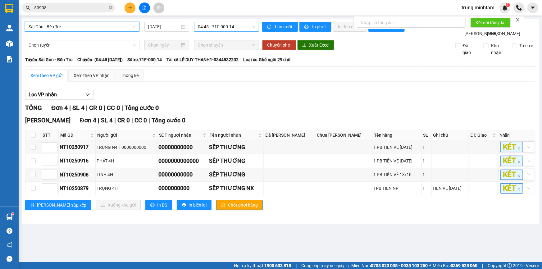
click at [223, 28] on span "04:45 - 71F-000.14" at bounding box center [227, 26] width 58 height 9
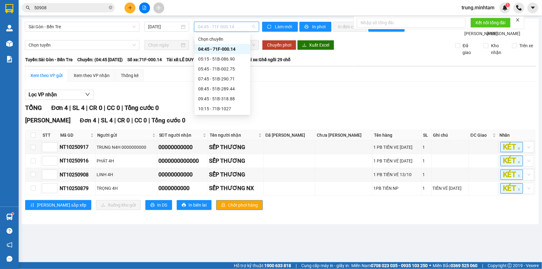
click at [226, 47] on div "04:45 - 71F-000.14" at bounding box center [222, 49] width 48 height 7
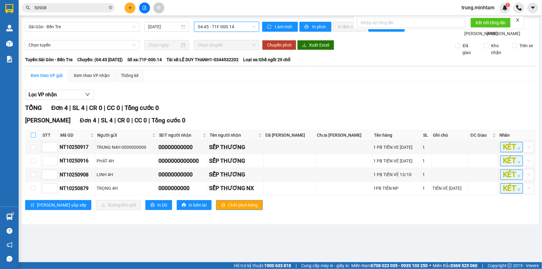
click at [33, 138] on input "checkbox" at bounding box center [33, 135] width 5 height 5
checkbox input "true"
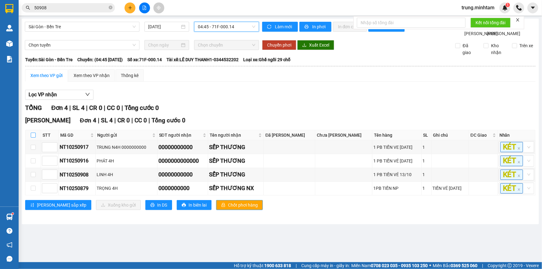
checkbox input "true"
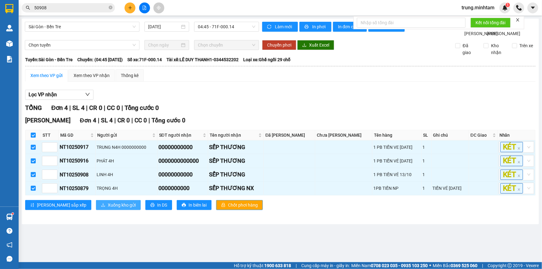
click at [108, 209] on span "Xuống kho gửi" at bounding box center [122, 205] width 28 height 7
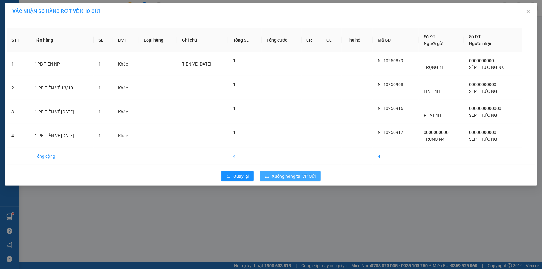
click at [300, 174] on span "Xuống hàng tại VP Gửi" at bounding box center [294, 176] width 44 height 7
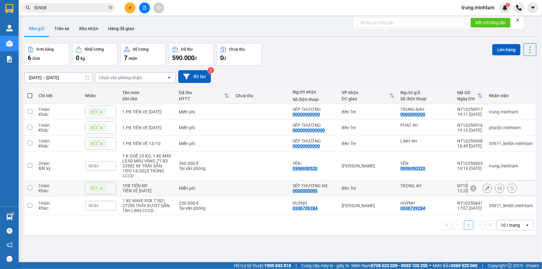
click at [233, 190] on td at bounding box center [260, 189] width 57 height 16
checkbox input "true"
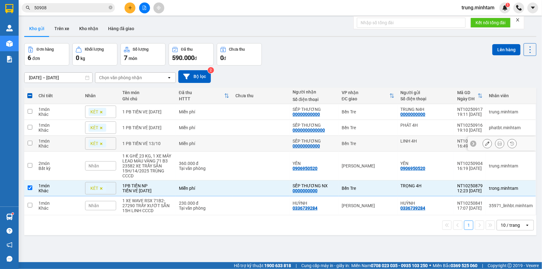
click at [230, 145] on td "Miễn phí" at bounding box center [204, 144] width 57 height 16
checkbox input "true"
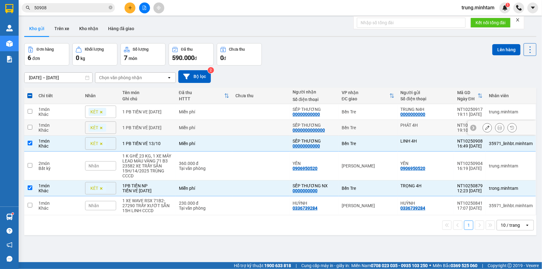
drag, startPoint x: 232, startPoint y: 131, endPoint x: 235, endPoint y: 122, distance: 8.8
click at [233, 131] on td at bounding box center [260, 128] width 57 height 16
checkbox input "true"
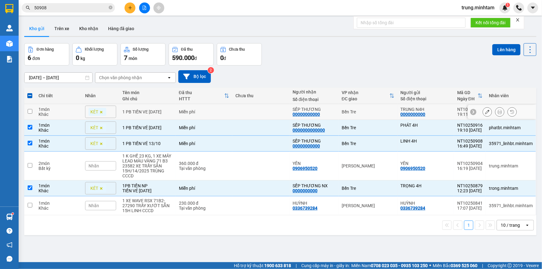
click at [236, 112] on td at bounding box center [260, 112] width 57 height 16
checkbox input "true"
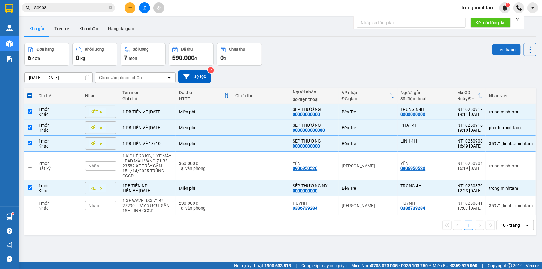
click at [503, 47] on button "Lên hàng" at bounding box center [507, 49] width 28 height 11
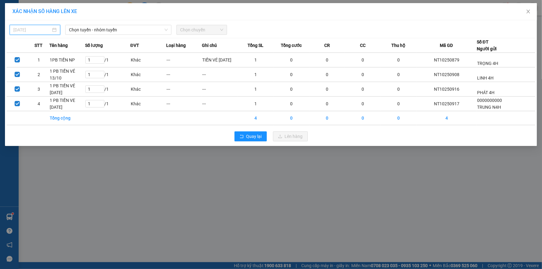
click at [43, 31] on input "13/10/2025" at bounding box center [32, 29] width 38 height 7
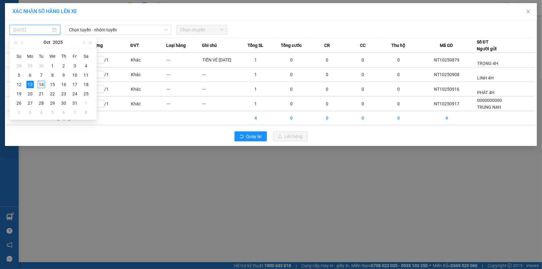
click at [42, 85] on div "14" at bounding box center [41, 84] width 7 height 7
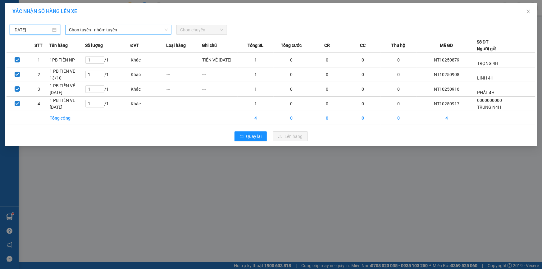
type input "14/10/2025"
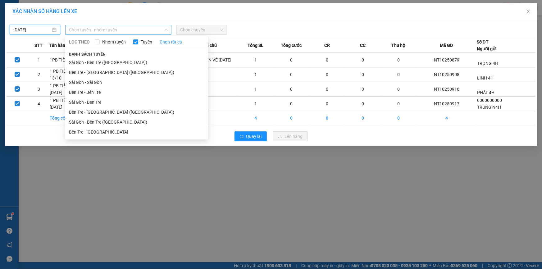
click at [118, 30] on span "Chọn tuyến - nhóm tuyến" at bounding box center [118, 29] width 99 height 9
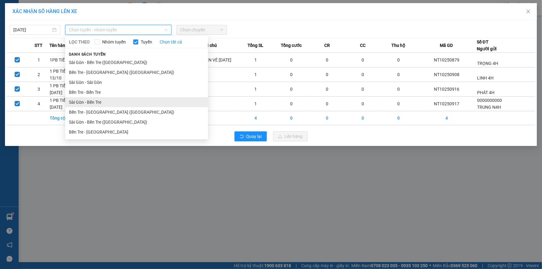
click at [98, 104] on li "Sài Gòn - Bến Tre" at bounding box center [136, 102] width 143 height 10
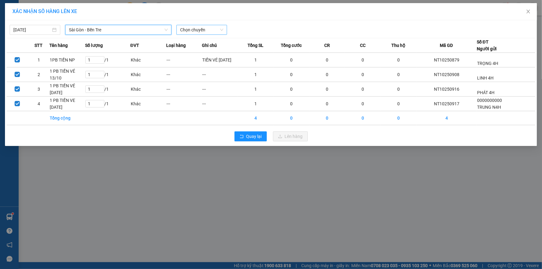
click at [199, 30] on span "Chọn chuyến" at bounding box center [201, 29] width 43 height 9
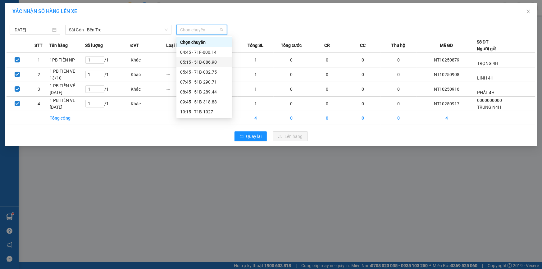
click at [207, 62] on div "05:15 - 51B-086.90" at bounding box center [204, 62] width 48 height 7
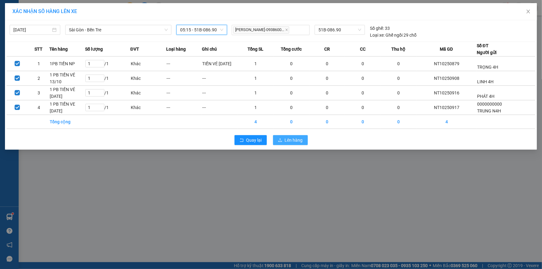
click at [297, 141] on span "Lên hàng" at bounding box center [294, 140] width 18 height 7
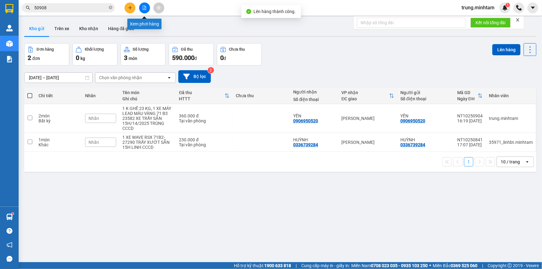
click at [147, 7] on button at bounding box center [144, 7] width 11 height 11
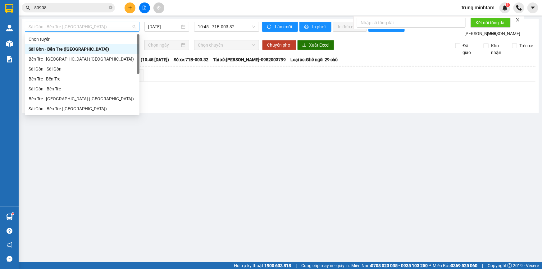
click at [92, 25] on span "Sài Gòn - Bến Tre (CN)" at bounding box center [82, 26] width 107 height 9
click at [52, 89] on div "Sài Gòn - Bến Tre" at bounding box center [82, 88] width 107 height 7
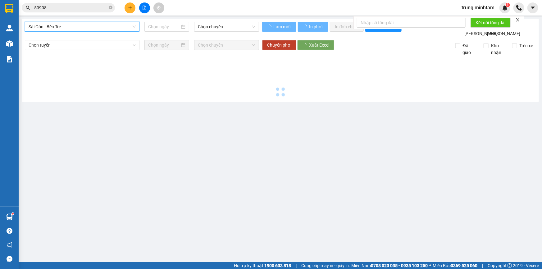
type input "14/10/2025"
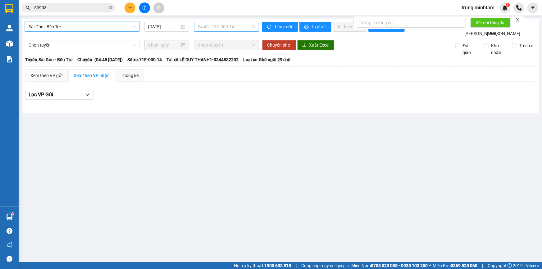
click at [208, 28] on span "04:45 - 71F-000.14" at bounding box center [227, 26] width 58 height 9
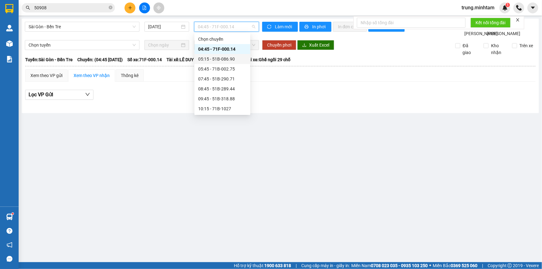
click at [224, 59] on div "05:15 - 51B-086.90" at bounding box center [222, 59] width 48 height 7
